Goal: Task Accomplishment & Management: Manage account settings

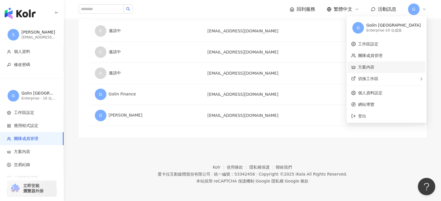
click at [374, 67] on link "方案內容" at bounding box center [366, 67] width 16 height 5
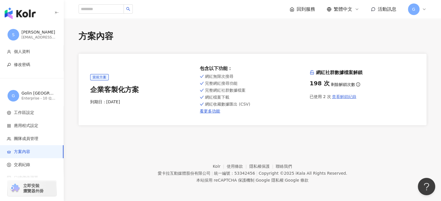
click at [339, 98] on span "查看解鎖紀錄" at bounding box center [344, 96] width 24 height 5
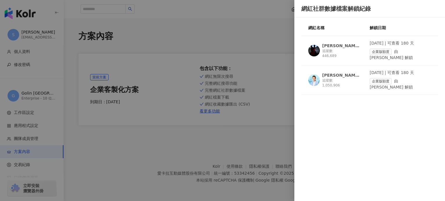
click at [269, 47] on div at bounding box center [222, 100] width 445 height 201
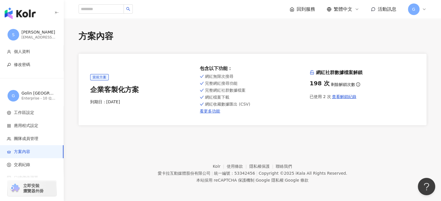
click at [426, 11] on icon at bounding box center [424, 9] width 5 height 5
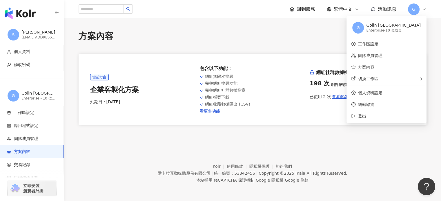
click at [322, 48] on div "方案內容 當前方案 企業客製化方案 到期日： [DATE] 包含以下功能 ： 網紅無限次搜尋 完整網紅搜尋功能 完整網紅社群數據檔案 網紅檔案下載 網紅收藏數…" at bounding box center [252, 77] width 371 height 95
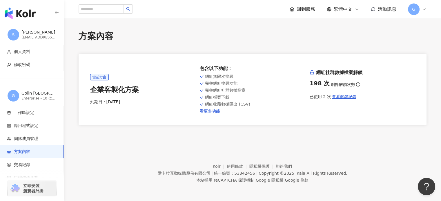
click at [422, 11] on icon at bounding box center [424, 9] width 5 height 5
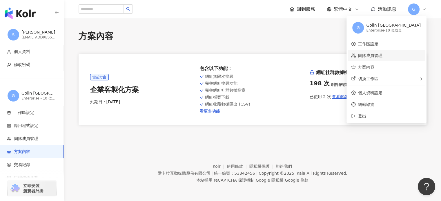
click at [382, 53] on link "團隊成員管理" at bounding box center [370, 55] width 24 height 5
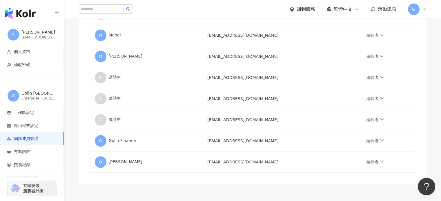
scroll to position [174, 0]
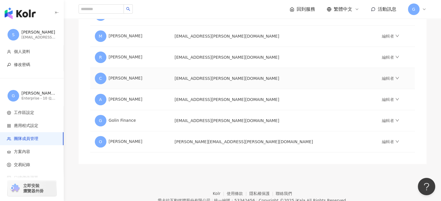
scroll to position [203, 0]
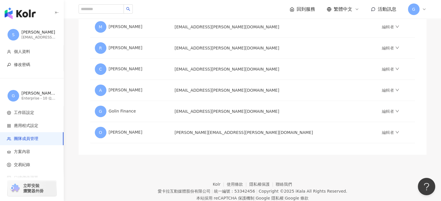
click at [119, 161] on footer "Kolr 使用條款 隱私權保護 聯絡我們 愛卡拉互動媒體股份有限公司 | 統一編號：53342456 | Copyright © 2025 iKala All…" at bounding box center [252, 187] width 377 height 64
